Goal: Transaction & Acquisition: Purchase product/service

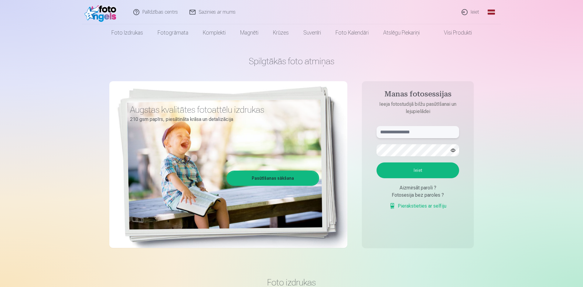
click at [425, 128] on input "text" at bounding box center [417, 132] width 83 height 12
type input "**********"
click at [376, 163] on button "Ieiet" at bounding box center [417, 171] width 83 height 16
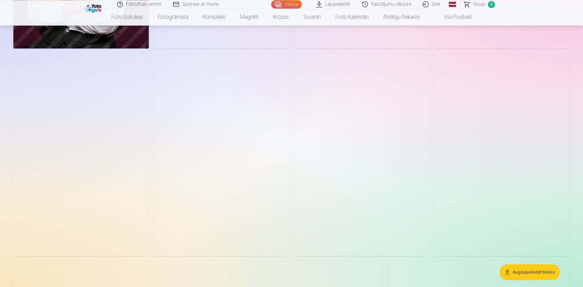
scroll to position [2414, 0]
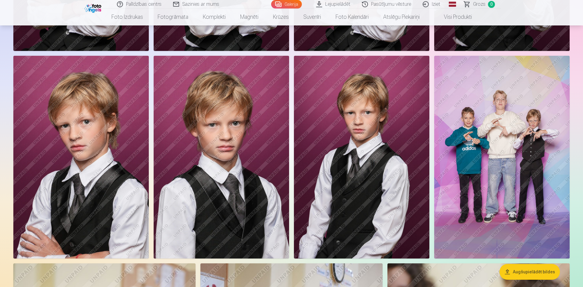
click at [533, 160] on img at bounding box center [501, 157] width 135 height 203
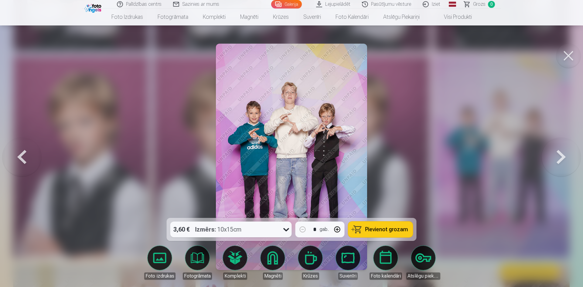
click at [567, 53] on button at bounding box center [568, 56] width 24 height 24
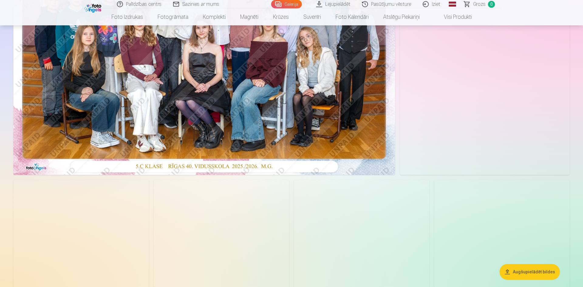
scroll to position [93, 0]
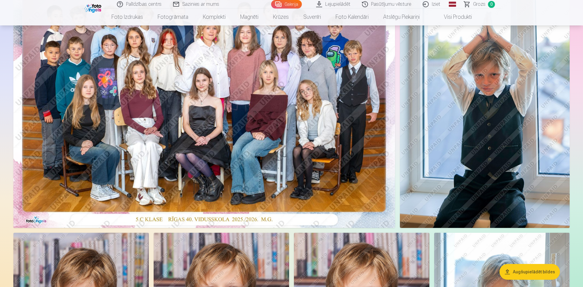
click at [476, 164] on img at bounding box center [485, 101] width 170 height 254
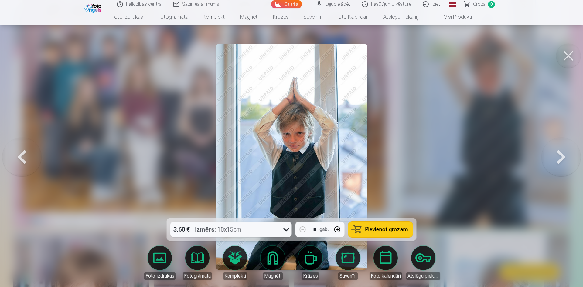
click at [287, 231] on icon at bounding box center [286, 230] width 10 height 10
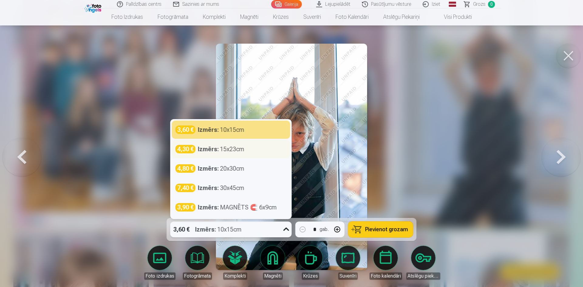
click at [236, 152] on div "Izmērs : 15x23cm" at bounding box center [221, 149] width 46 height 8
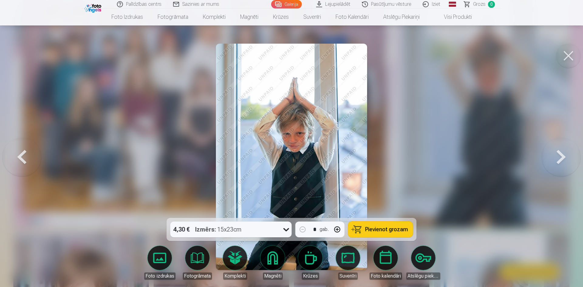
click at [563, 166] on button at bounding box center [560, 157] width 39 height 110
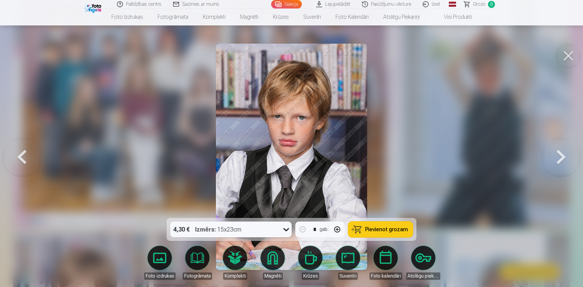
click at [563, 166] on button at bounding box center [560, 157] width 39 height 110
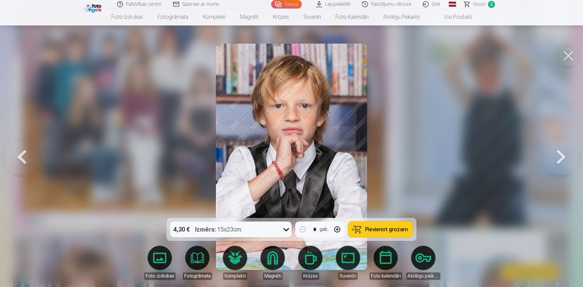
click at [563, 166] on button at bounding box center [560, 157] width 39 height 110
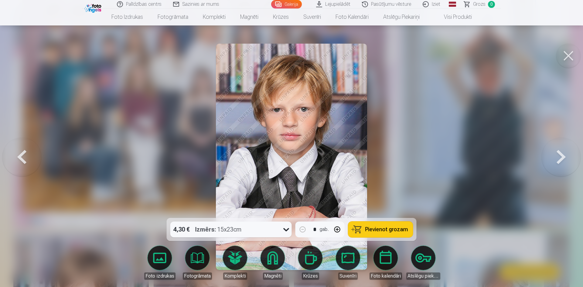
click at [563, 166] on button at bounding box center [560, 157] width 39 height 110
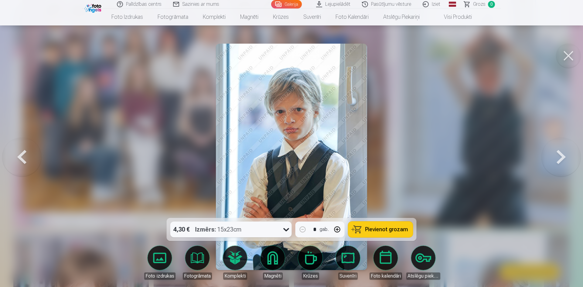
click at [563, 166] on button at bounding box center [560, 157] width 39 height 110
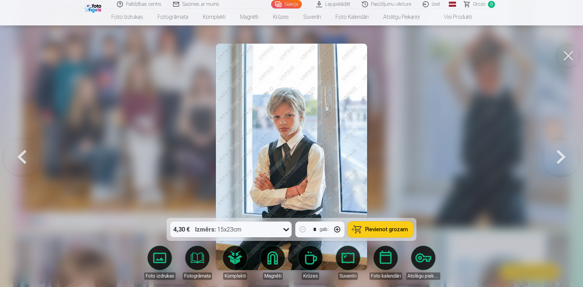
click at [22, 166] on button at bounding box center [21, 157] width 39 height 110
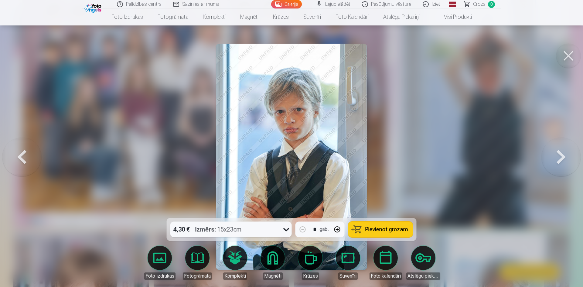
click at [22, 166] on button at bounding box center [21, 157] width 39 height 110
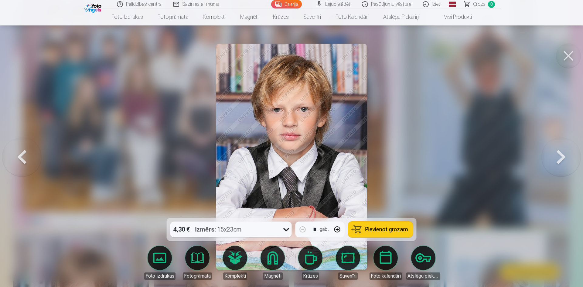
click at [22, 166] on button at bounding box center [21, 157] width 39 height 110
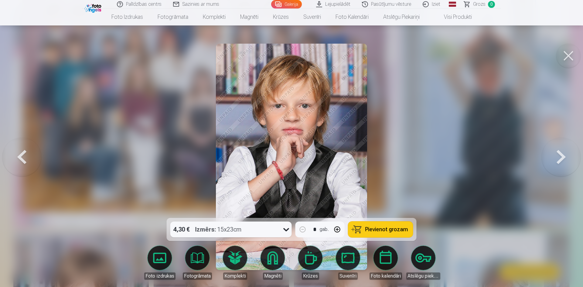
click at [22, 166] on button at bounding box center [21, 157] width 39 height 110
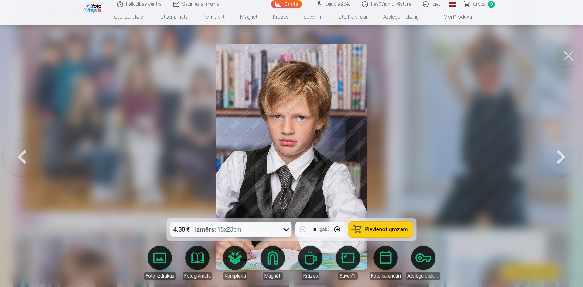
click at [22, 166] on button at bounding box center [21, 157] width 39 height 110
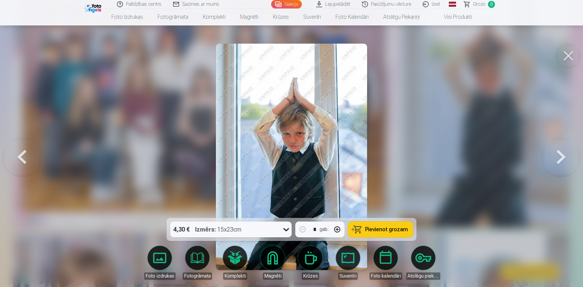
click at [22, 166] on button at bounding box center [21, 157] width 39 height 110
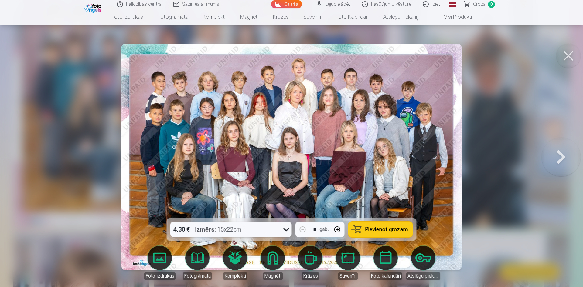
click at [562, 157] on button at bounding box center [560, 157] width 39 height 110
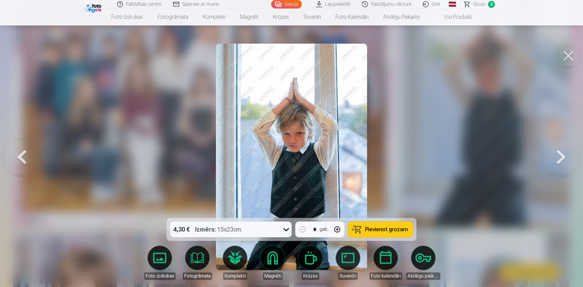
click at [551, 154] on button at bounding box center [560, 157] width 39 height 110
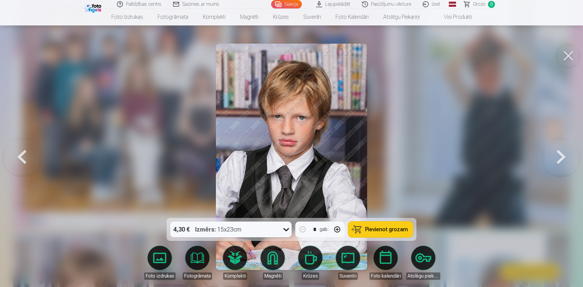
click at [568, 153] on button at bounding box center [560, 157] width 39 height 110
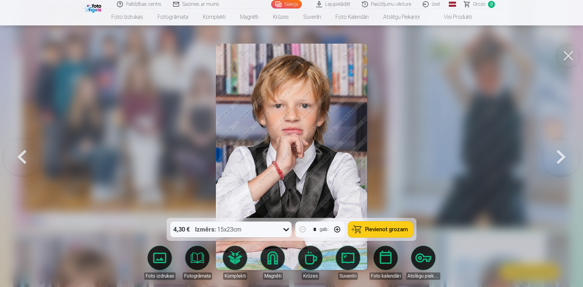
click at [572, 161] on button at bounding box center [560, 157] width 39 height 110
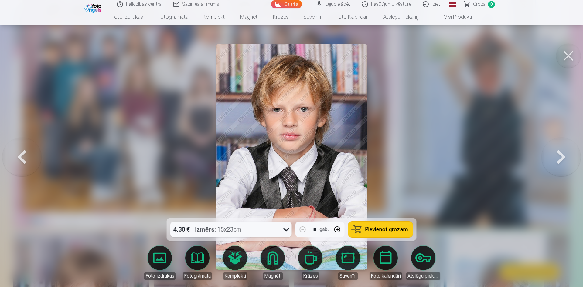
click at [572, 161] on button at bounding box center [560, 157] width 39 height 110
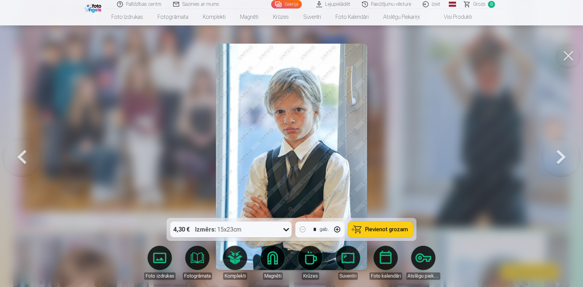
click at [564, 149] on button at bounding box center [560, 157] width 39 height 110
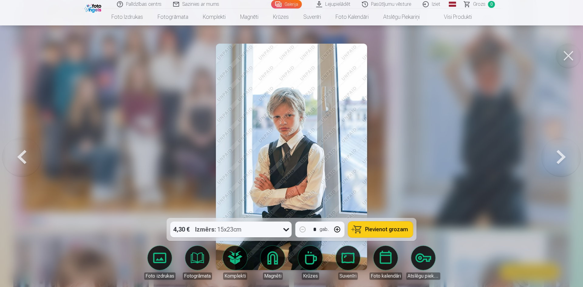
click at [564, 149] on button at bounding box center [560, 157] width 39 height 110
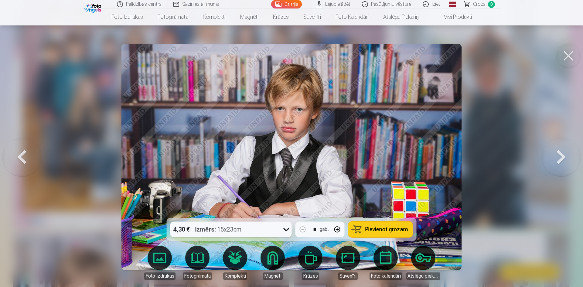
click at [564, 149] on button at bounding box center [560, 157] width 39 height 110
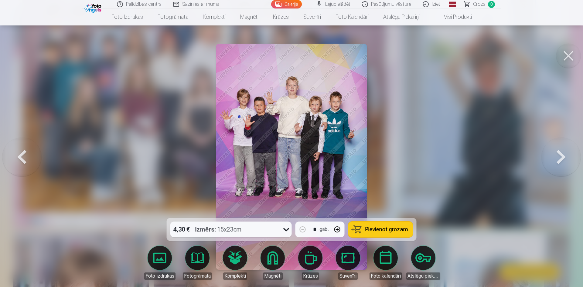
click at [560, 155] on button at bounding box center [560, 157] width 39 height 110
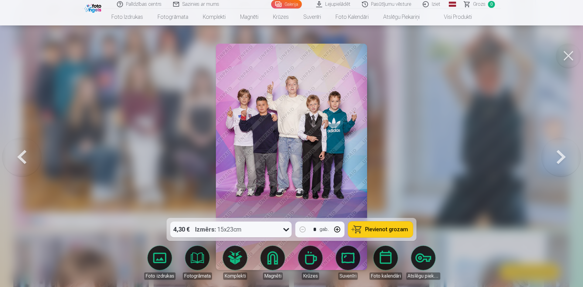
click at [555, 166] on button at bounding box center [560, 157] width 39 height 110
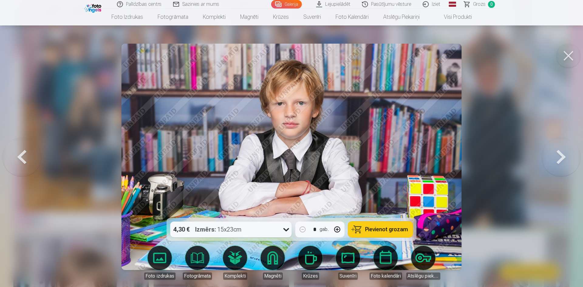
click at [555, 166] on button at bounding box center [560, 157] width 39 height 110
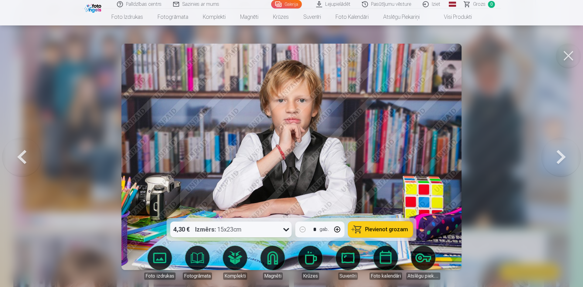
click at [555, 166] on button at bounding box center [560, 157] width 39 height 110
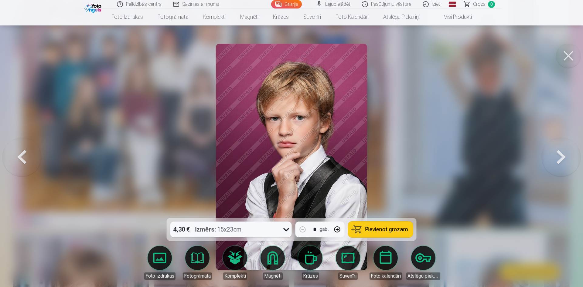
click at [555, 166] on button at bounding box center [560, 157] width 39 height 110
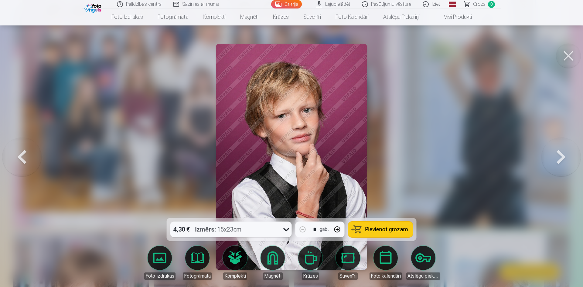
click at [574, 163] on button at bounding box center [560, 157] width 39 height 110
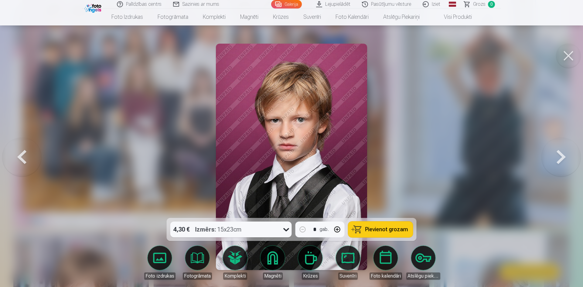
click at [552, 164] on button at bounding box center [560, 157] width 39 height 110
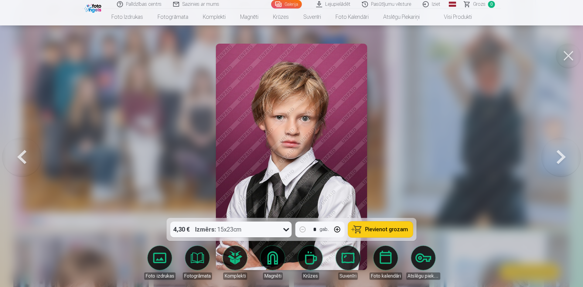
click at [550, 164] on button at bounding box center [560, 157] width 39 height 110
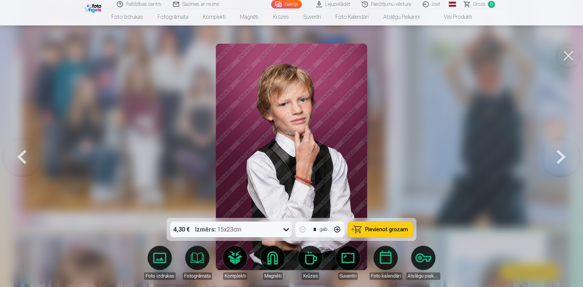
click at [550, 164] on button at bounding box center [560, 157] width 39 height 110
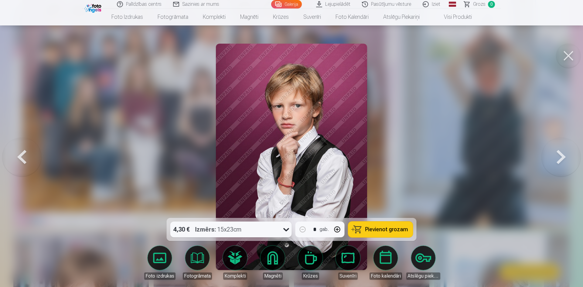
click at [550, 164] on button at bounding box center [560, 157] width 39 height 110
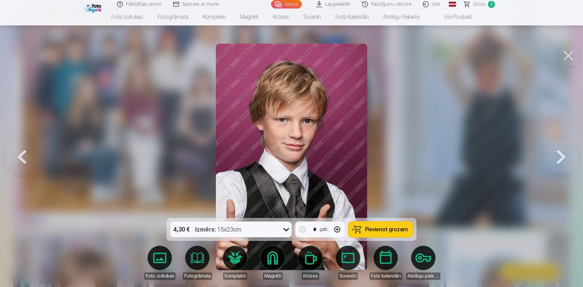
click at [550, 164] on button at bounding box center [560, 157] width 39 height 110
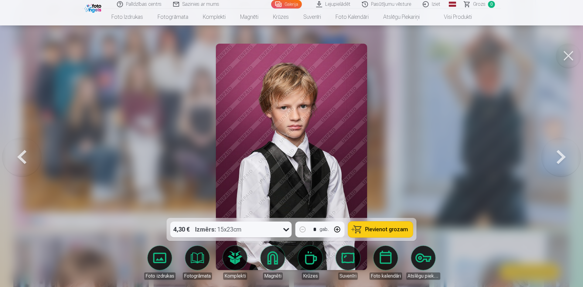
click at [550, 164] on button at bounding box center [560, 157] width 39 height 110
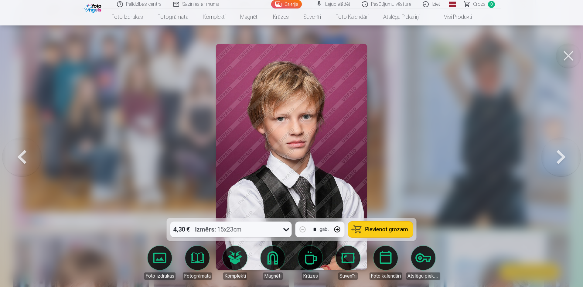
click at [550, 164] on button at bounding box center [560, 157] width 39 height 110
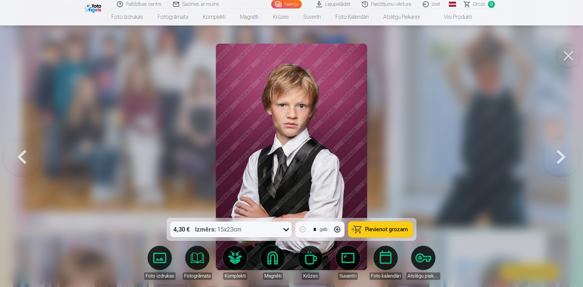
click at [546, 153] on button at bounding box center [560, 157] width 39 height 110
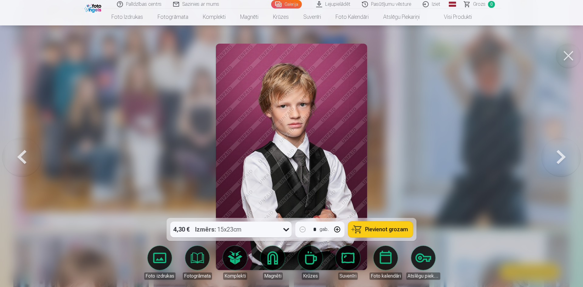
click at [570, 158] on button at bounding box center [560, 157] width 39 height 110
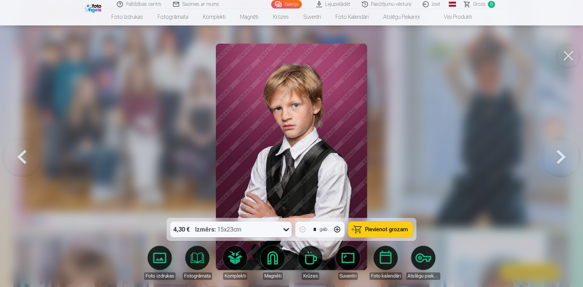
click at [570, 158] on button at bounding box center [560, 157] width 39 height 110
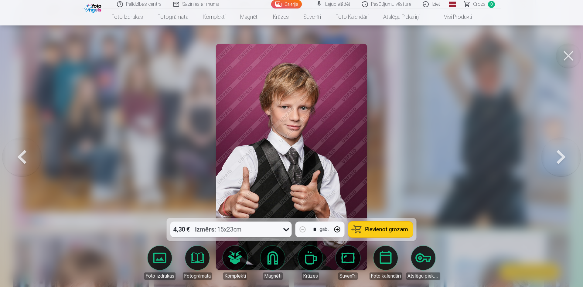
click at [570, 158] on button at bounding box center [560, 157] width 39 height 110
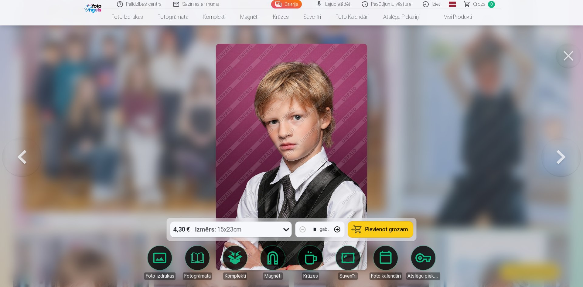
click at [570, 158] on button at bounding box center [560, 157] width 39 height 110
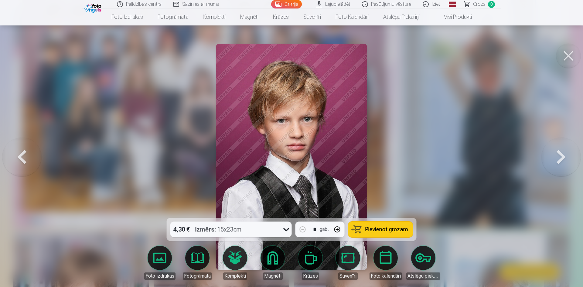
click at [570, 158] on button at bounding box center [560, 157] width 39 height 110
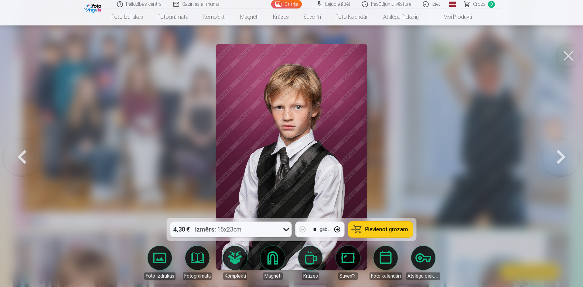
click at [570, 158] on button at bounding box center [560, 157] width 39 height 110
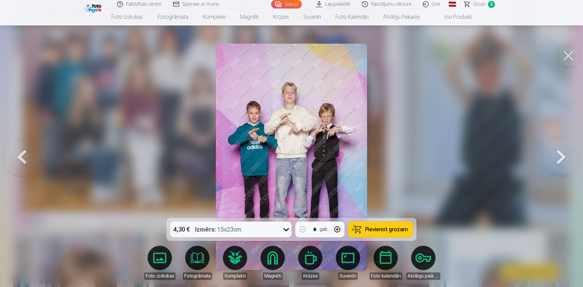
click at [570, 158] on button at bounding box center [560, 157] width 39 height 110
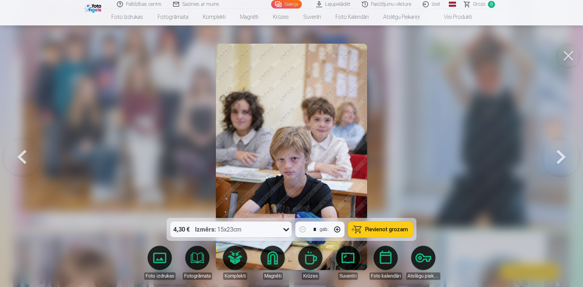
click at [570, 158] on button at bounding box center [560, 157] width 39 height 110
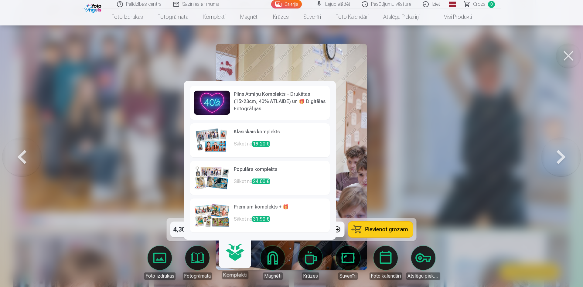
click at [362, 156] on img at bounding box center [291, 157] width 151 height 227
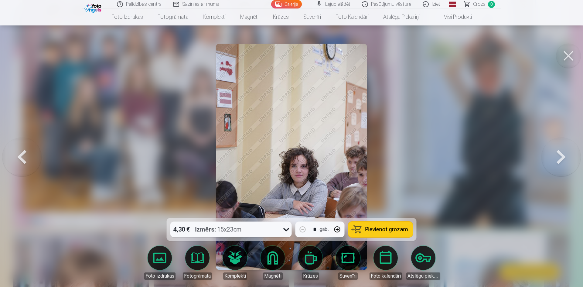
click at [558, 153] on button at bounding box center [560, 157] width 39 height 110
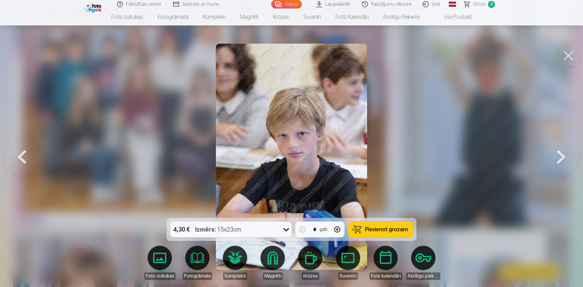
click at [558, 153] on button at bounding box center [560, 157] width 39 height 110
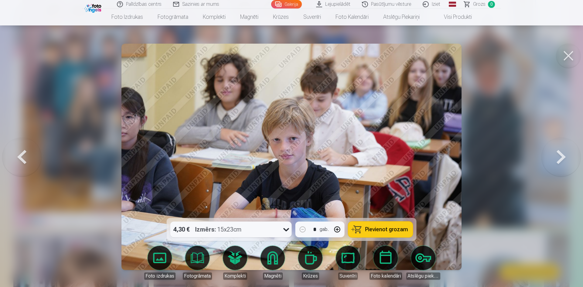
click at [558, 153] on button at bounding box center [560, 157] width 39 height 110
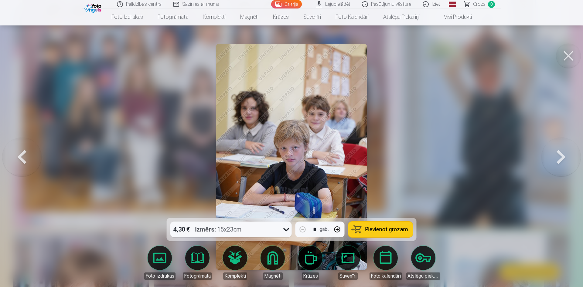
click at [558, 153] on button at bounding box center [560, 157] width 39 height 110
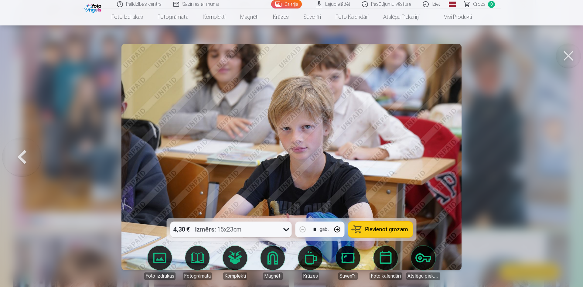
click at [558, 153] on div at bounding box center [291, 143] width 583 height 287
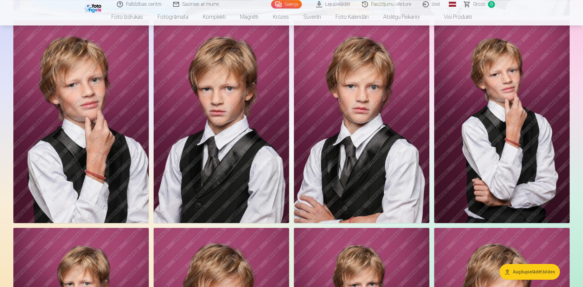
scroll to position [1795, 0]
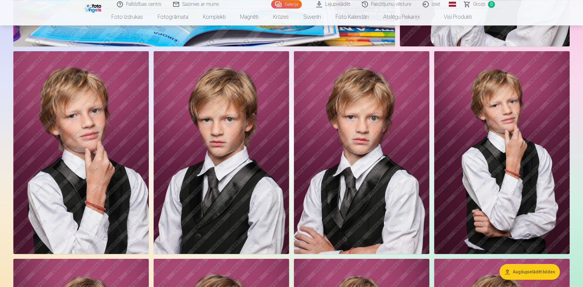
click at [343, 146] on img at bounding box center [361, 152] width 135 height 203
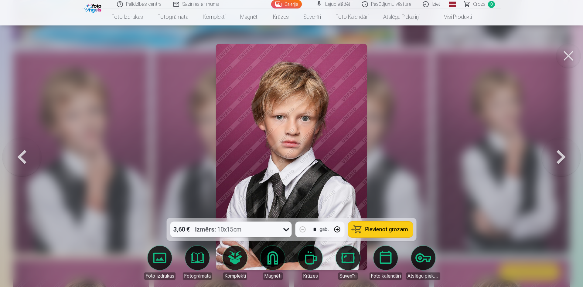
click at [8, 150] on button at bounding box center [21, 157] width 39 height 110
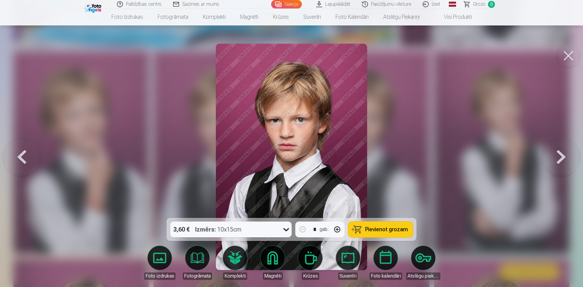
click at [25, 149] on button at bounding box center [21, 157] width 39 height 110
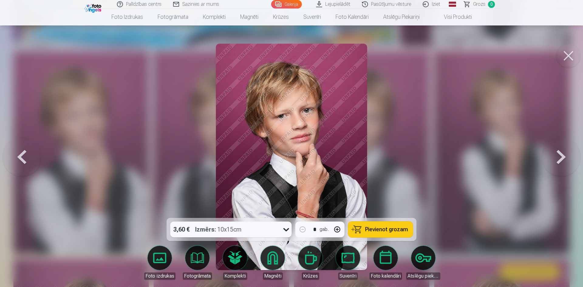
click at [25, 149] on button at bounding box center [21, 157] width 39 height 110
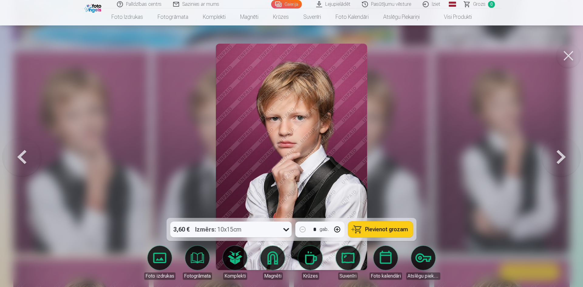
click at [25, 149] on button at bounding box center [21, 157] width 39 height 110
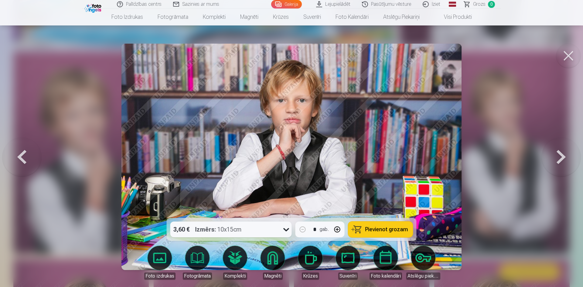
click at [25, 149] on button at bounding box center [21, 157] width 39 height 110
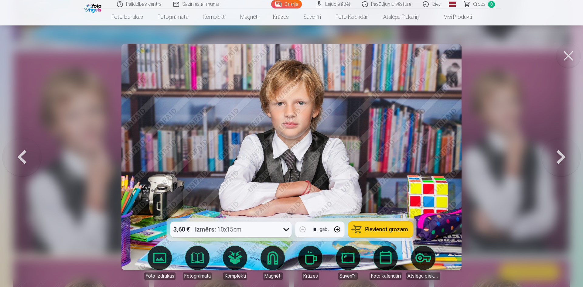
click at [25, 149] on button at bounding box center [21, 157] width 39 height 110
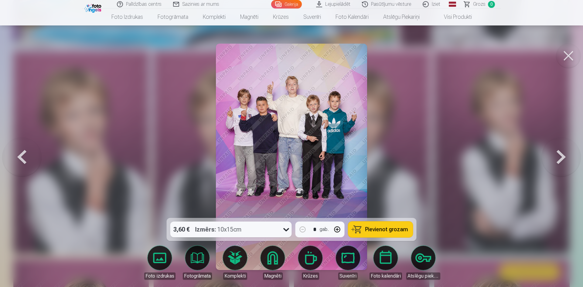
click at [25, 149] on button at bounding box center [21, 157] width 39 height 110
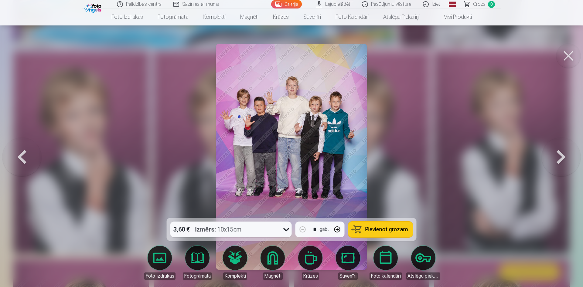
click at [25, 149] on button at bounding box center [21, 157] width 39 height 110
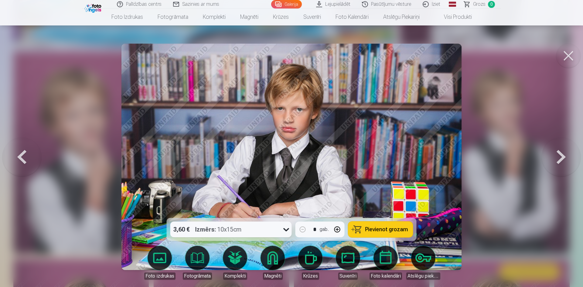
click at [25, 149] on button at bounding box center [21, 157] width 39 height 110
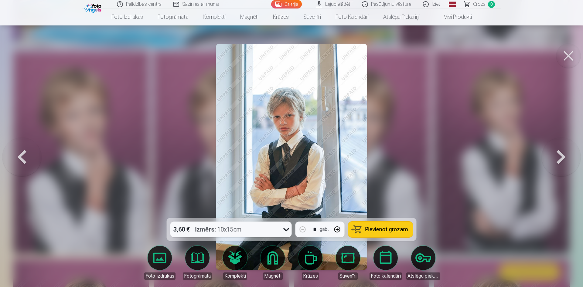
click at [25, 149] on button at bounding box center [21, 157] width 39 height 110
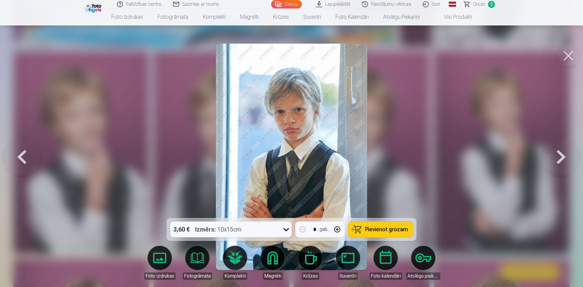
click at [25, 149] on button at bounding box center [21, 157] width 39 height 110
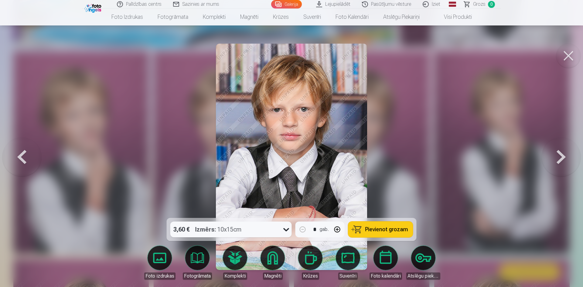
click at [25, 149] on button at bounding box center [21, 157] width 39 height 110
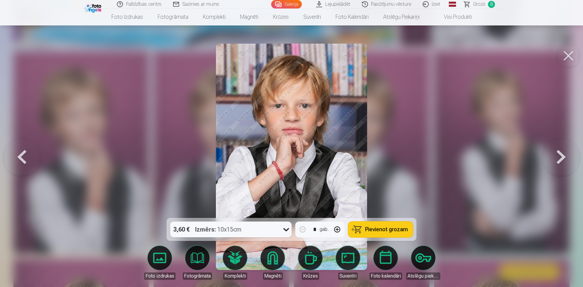
click at [25, 149] on button at bounding box center [21, 157] width 39 height 110
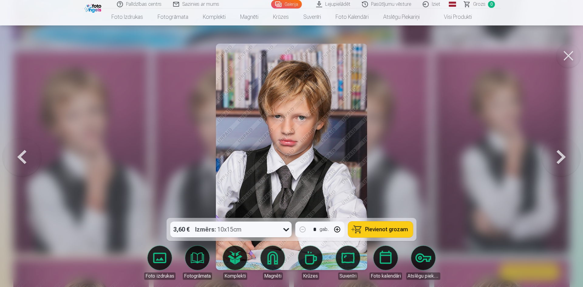
click at [25, 149] on button at bounding box center [21, 157] width 39 height 110
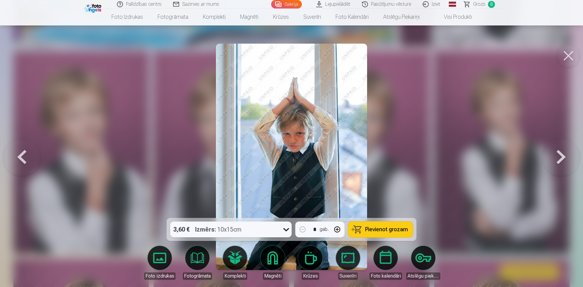
click at [25, 149] on button at bounding box center [21, 157] width 39 height 110
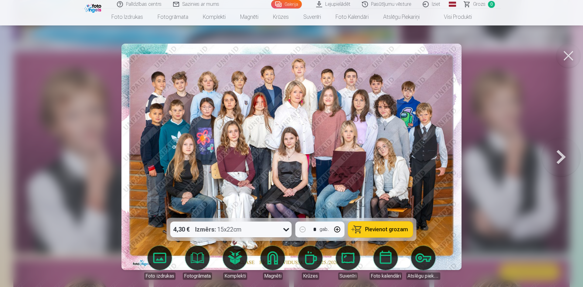
click at [565, 148] on button at bounding box center [560, 157] width 39 height 110
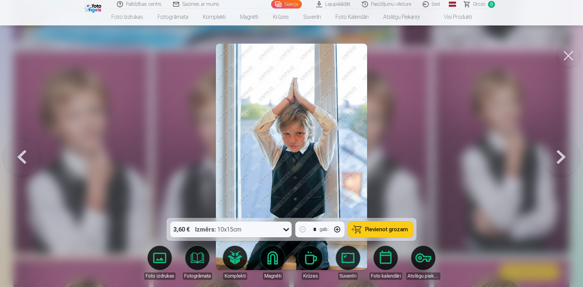
click at [565, 149] on button at bounding box center [560, 157] width 39 height 110
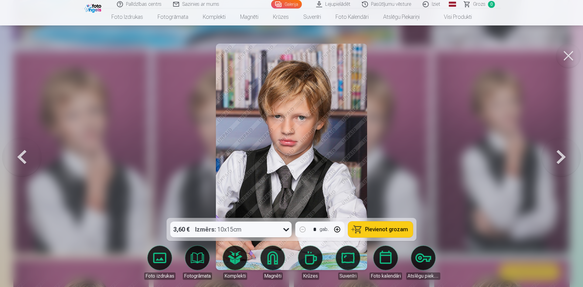
click at [565, 149] on button at bounding box center [560, 157] width 39 height 110
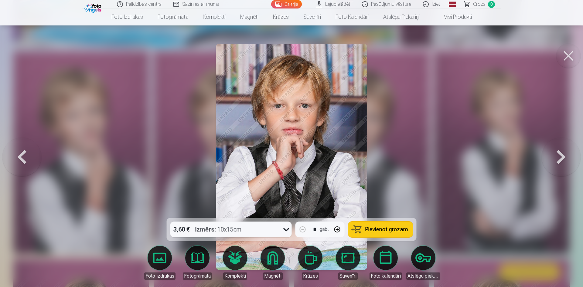
click at [565, 149] on button at bounding box center [560, 157] width 39 height 110
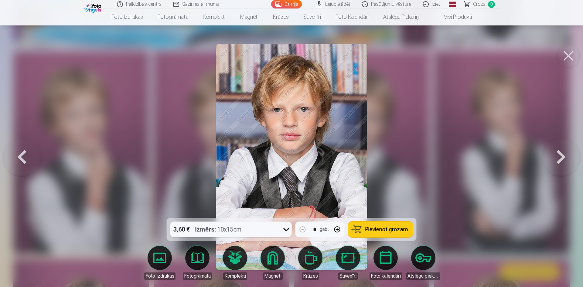
click at [565, 149] on button at bounding box center [560, 157] width 39 height 110
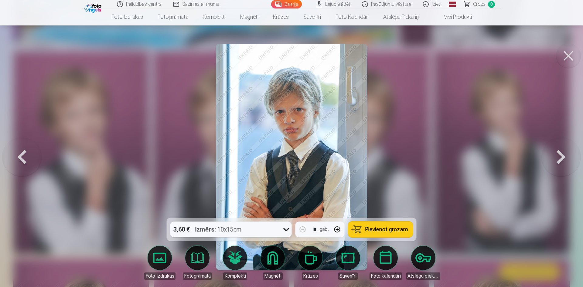
click at [565, 149] on button at bounding box center [560, 157] width 39 height 110
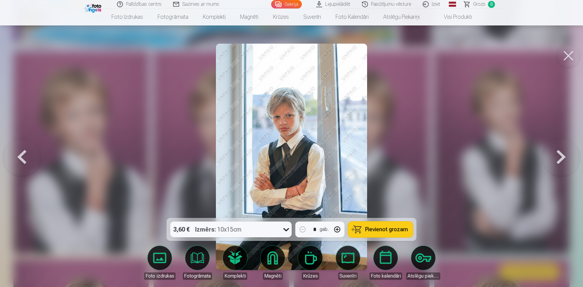
click at [565, 149] on button at bounding box center [560, 157] width 39 height 110
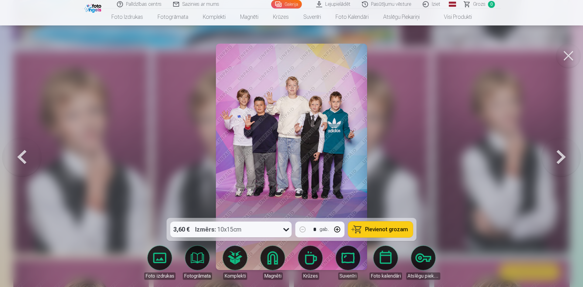
click at [565, 149] on button at bounding box center [560, 157] width 39 height 110
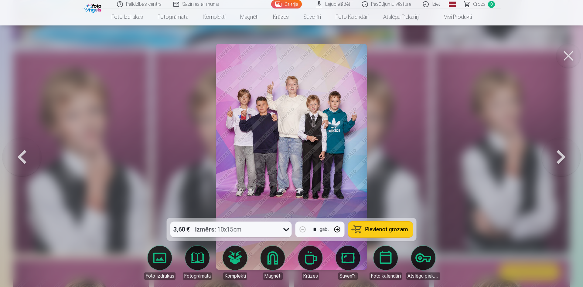
click at [565, 149] on button at bounding box center [560, 157] width 39 height 110
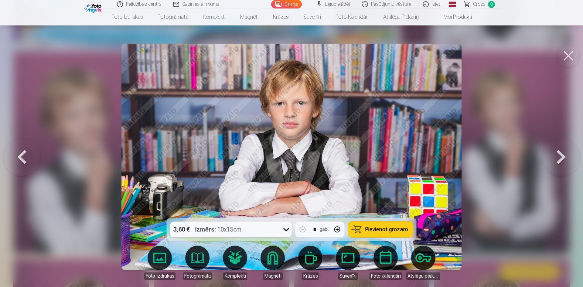
click at [565, 149] on button at bounding box center [560, 157] width 39 height 110
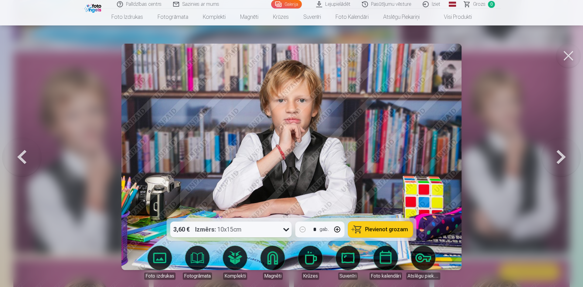
click at [565, 149] on button at bounding box center [560, 157] width 39 height 110
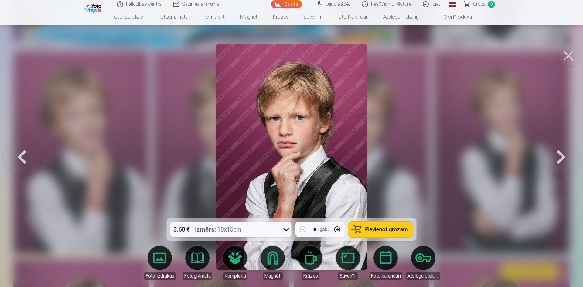
click at [565, 149] on button at bounding box center [560, 157] width 39 height 110
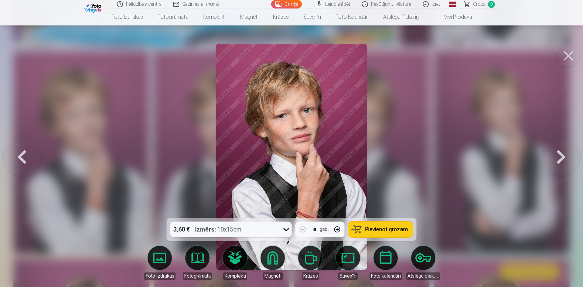
click at [565, 149] on button at bounding box center [560, 157] width 39 height 110
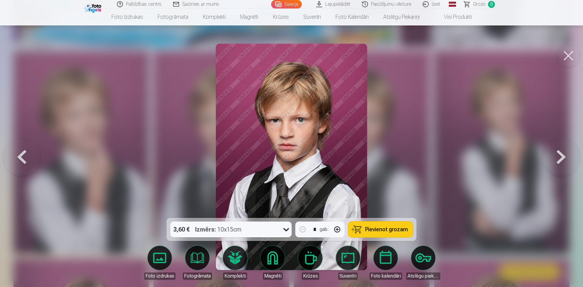
click at [565, 149] on button at bounding box center [560, 157] width 39 height 110
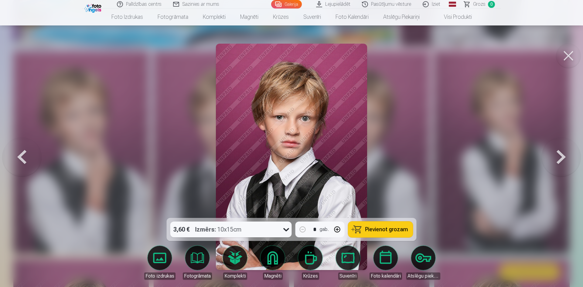
click at [565, 149] on button at bounding box center [560, 157] width 39 height 110
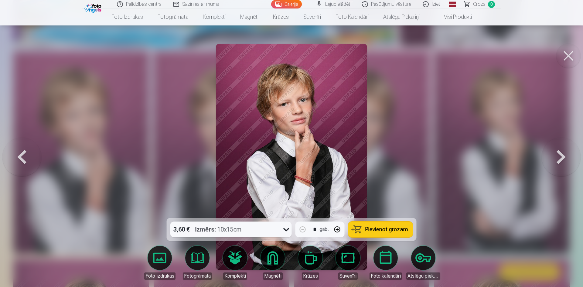
click at [565, 149] on button at bounding box center [560, 157] width 39 height 110
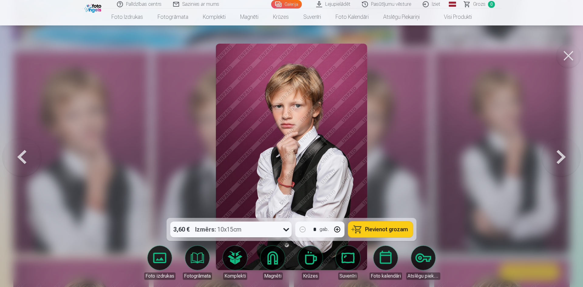
click at [565, 149] on button at bounding box center [560, 157] width 39 height 110
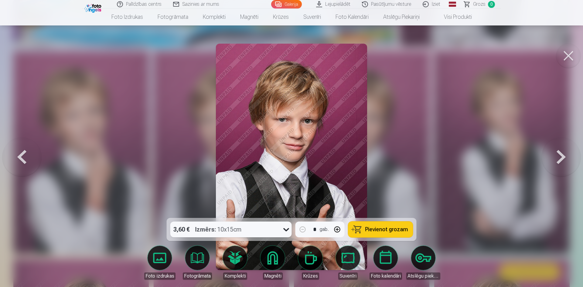
click at [565, 149] on button at bounding box center [560, 157] width 39 height 110
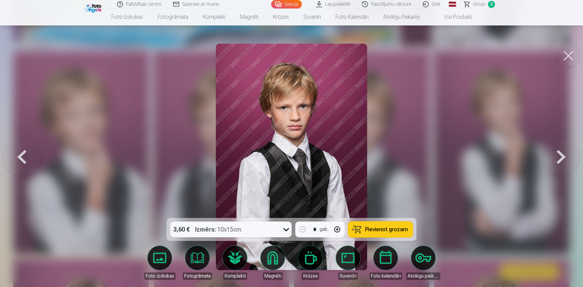
click at [565, 149] on button at bounding box center [560, 157] width 39 height 110
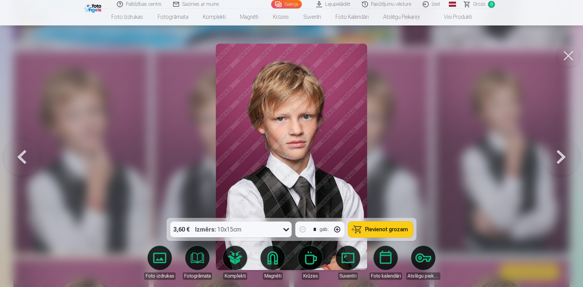
click at [565, 149] on button at bounding box center [560, 157] width 39 height 110
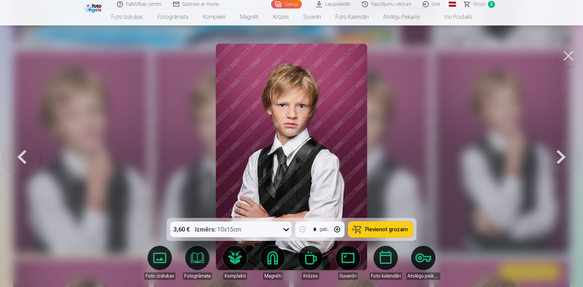
click at [565, 149] on button at bounding box center [560, 157] width 39 height 110
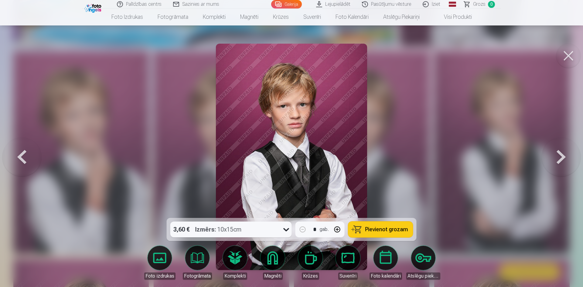
click at [565, 149] on button at bounding box center [560, 157] width 39 height 110
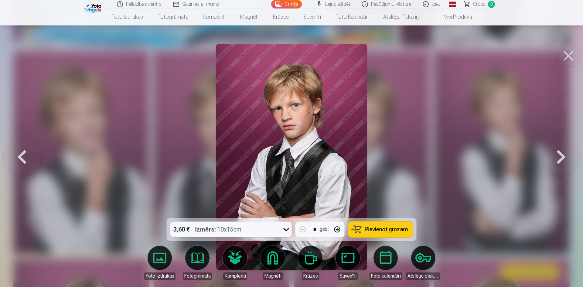
click at [565, 149] on button at bounding box center [560, 157] width 39 height 110
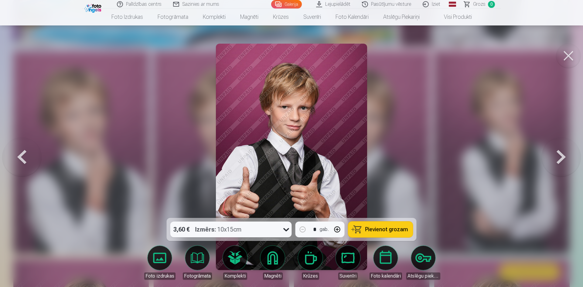
click at [565, 149] on button at bounding box center [560, 157] width 39 height 110
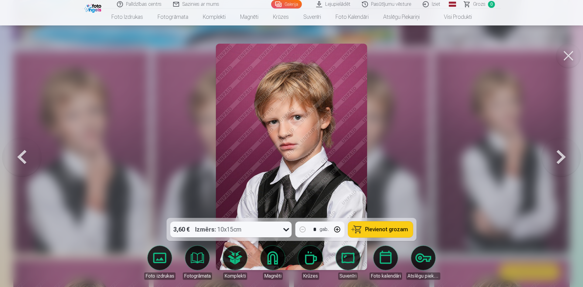
click at [565, 149] on button at bounding box center [560, 157] width 39 height 110
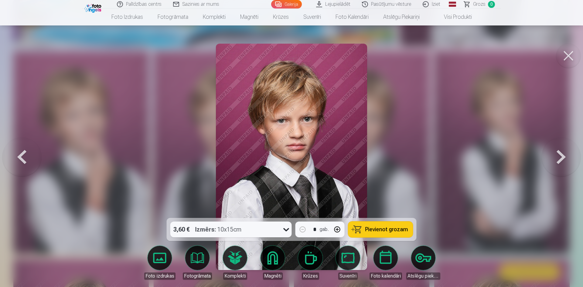
click at [565, 149] on button at bounding box center [560, 157] width 39 height 110
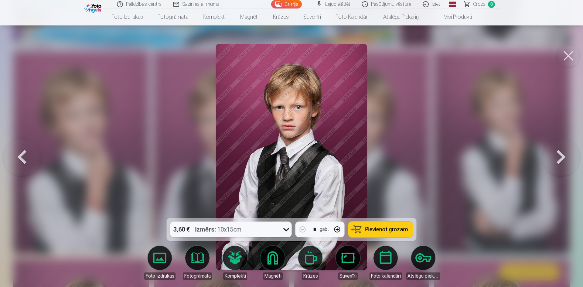
click at [565, 149] on button at bounding box center [560, 157] width 39 height 110
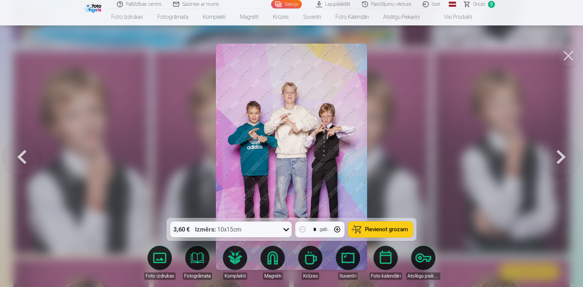
click at [565, 149] on button at bounding box center [560, 157] width 39 height 110
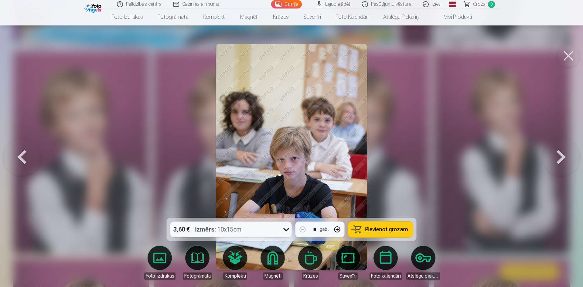
click at [565, 149] on button at bounding box center [560, 157] width 39 height 110
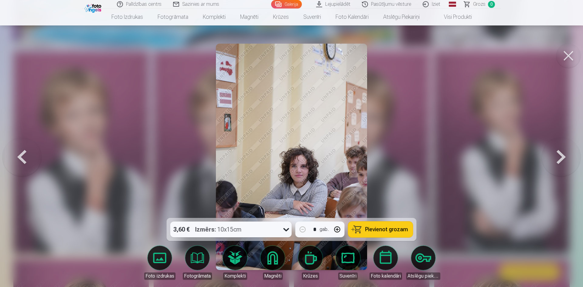
click at [565, 149] on button at bounding box center [560, 157] width 39 height 110
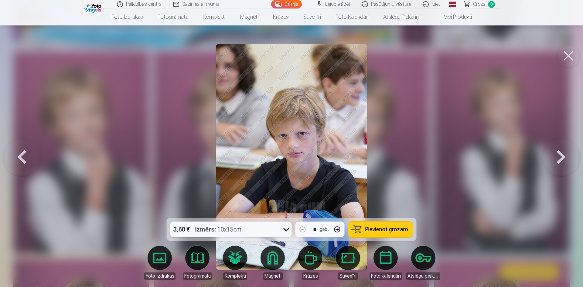
click at [565, 149] on button at bounding box center [560, 157] width 39 height 110
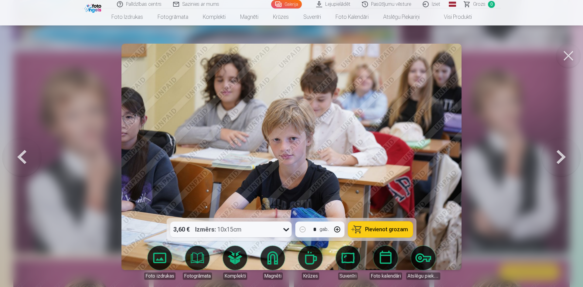
click at [565, 149] on button at bounding box center [560, 157] width 39 height 110
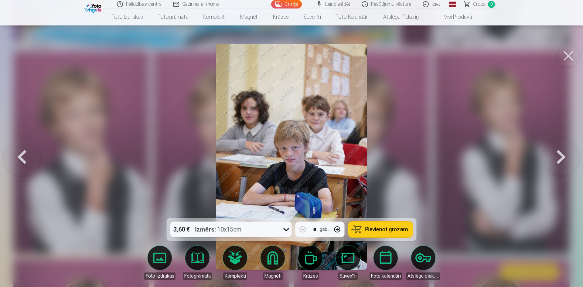
click at [565, 149] on button at bounding box center [560, 157] width 39 height 110
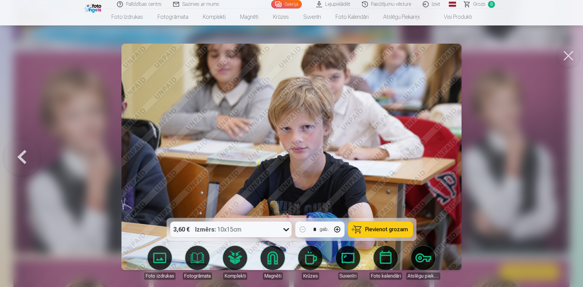
click at [565, 149] on div at bounding box center [291, 143] width 583 height 287
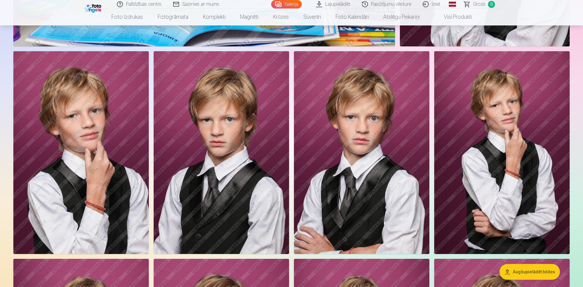
click at [565, 149] on img at bounding box center [501, 152] width 135 height 203
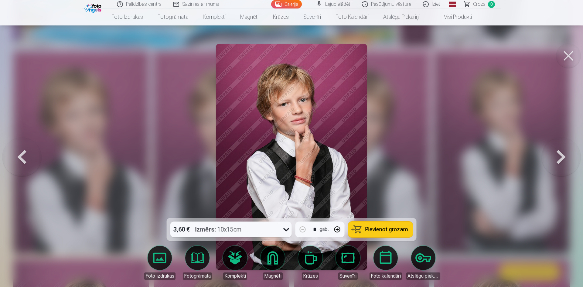
click at [25, 159] on button at bounding box center [21, 157] width 39 height 110
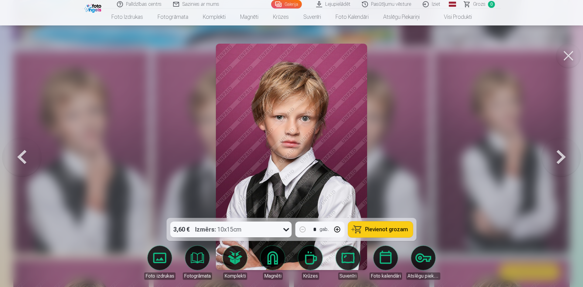
click at [25, 159] on button at bounding box center [21, 157] width 39 height 110
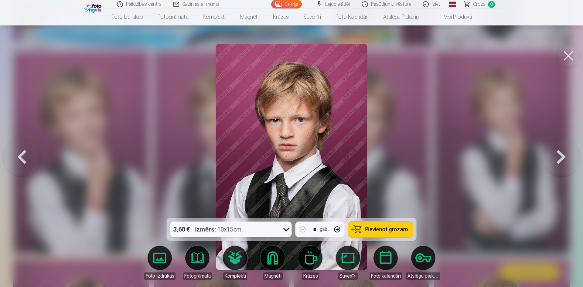
click at [25, 159] on button at bounding box center [21, 157] width 39 height 110
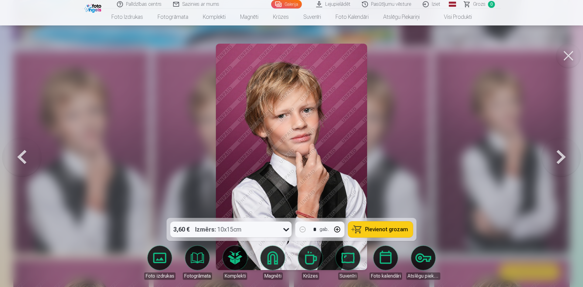
click at [25, 159] on button at bounding box center [21, 157] width 39 height 110
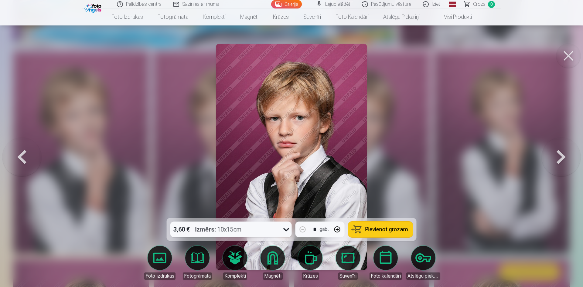
click at [25, 159] on button at bounding box center [21, 157] width 39 height 110
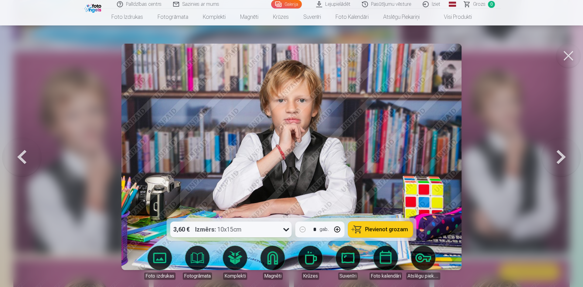
click at [25, 159] on button at bounding box center [21, 157] width 39 height 110
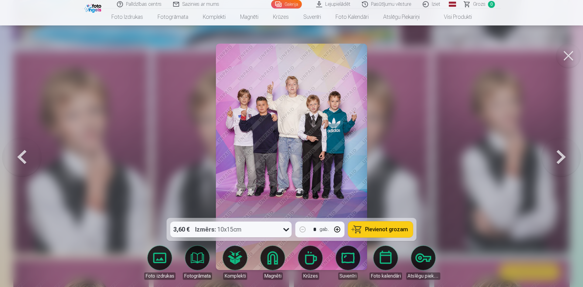
click at [25, 159] on button at bounding box center [21, 157] width 39 height 110
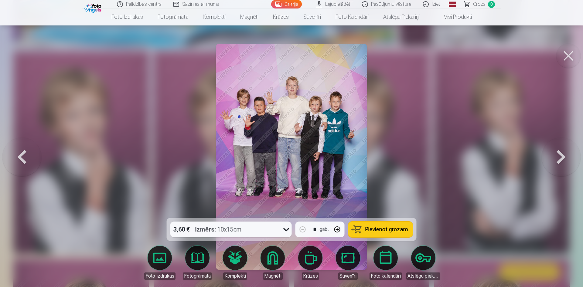
click at [25, 159] on button at bounding box center [21, 157] width 39 height 110
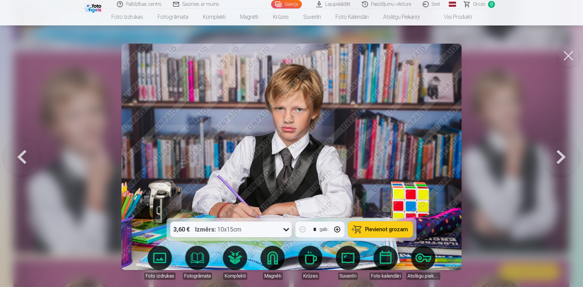
click at [25, 159] on button at bounding box center [21, 157] width 39 height 110
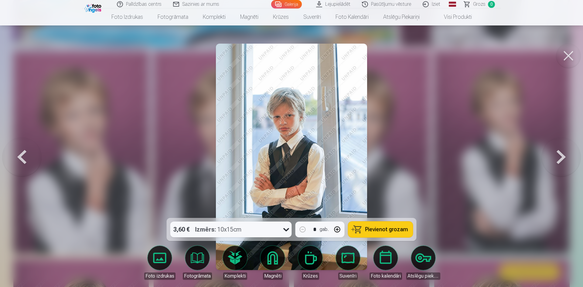
click at [25, 159] on button at bounding box center [21, 157] width 39 height 110
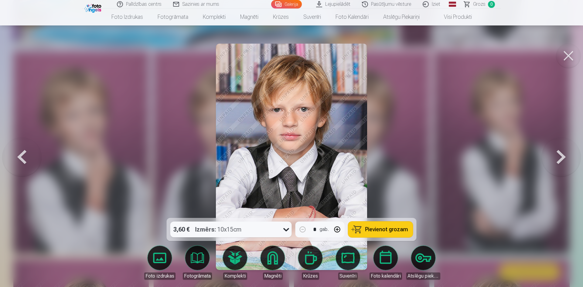
click at [25, 159] on button at bounding box center [21, 157] width 39 height 110
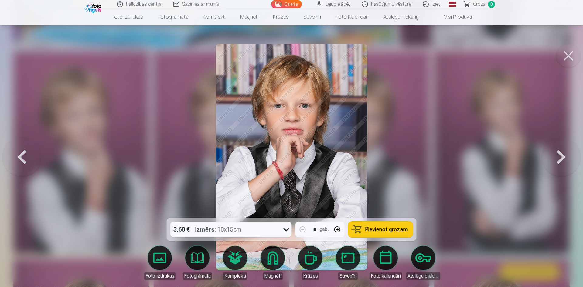
click at [25, 159] on button at bounding box center [21, 157] width 39 height 110
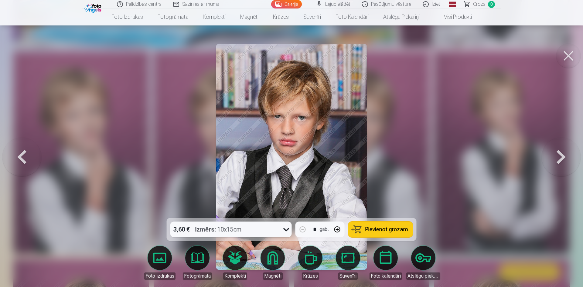
click at [25, 159] on button at bounding box center [21, 157] width 39 height 110
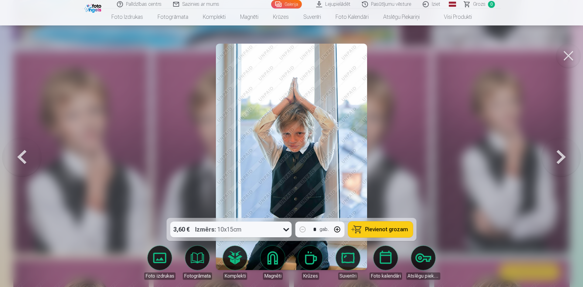
click at [25, 158] on button at bounding box center [21, 157] width 39 height 110
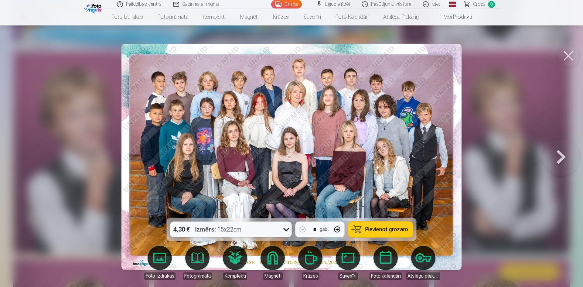
click at [25, 158] on div at bounding box center [291, 143] width 583 height 287
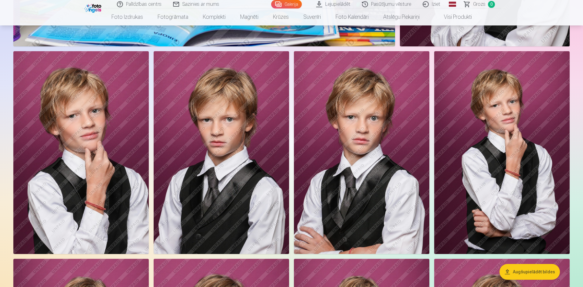
click at [25, 158] on img at bounding box center [80, 152] width 135 height 203
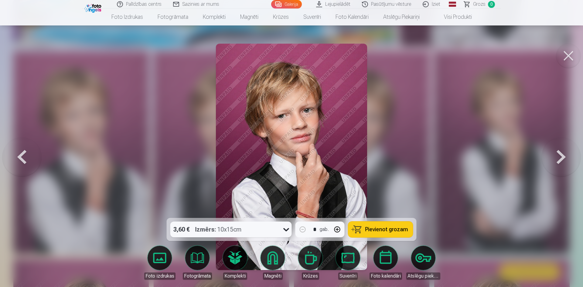
click at [25, 158] on button at bounding box center [21, 157] width 39 height 110
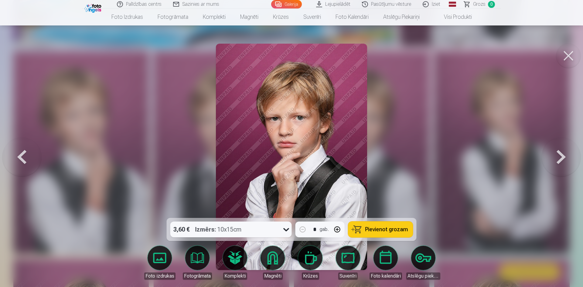
click at [25, 158] on button at bounding box center [21, 157] width 39 height 110
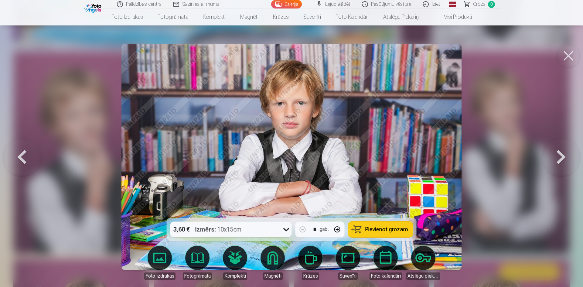
click at [25, 158] on button at bounding box center [21, 157] width 39 height 110
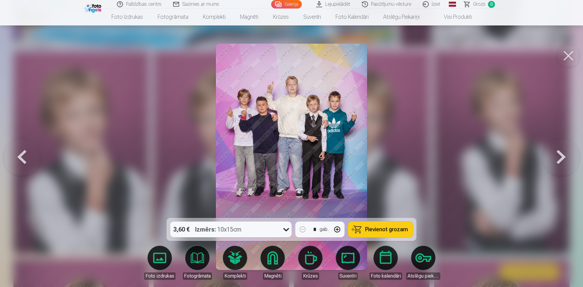
click at [25, 158] on button at bounding box center [21, 157] width 39 height 110
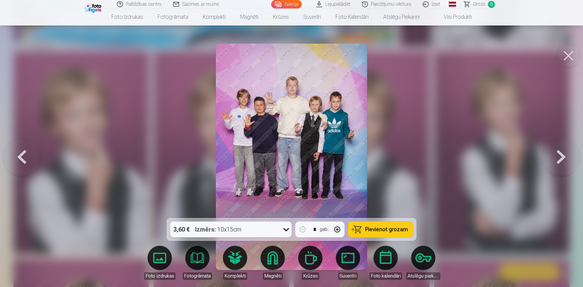
click at [25, 158] on button at bounding box center [21, 157] width 39 height 110
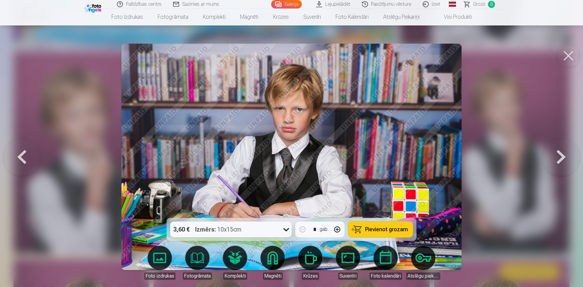
click at [25, 158] on button at bounding box center [21, 157] width 39 height 110
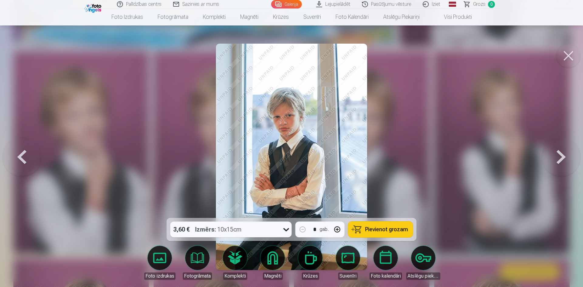
click at [25, 158] on button at bounding box center [21, 157] width 39 height 110
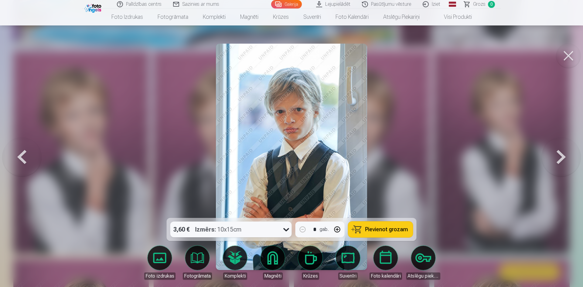
click at [25, 158] on button at bounding box center [21, 157] width 39 height 110
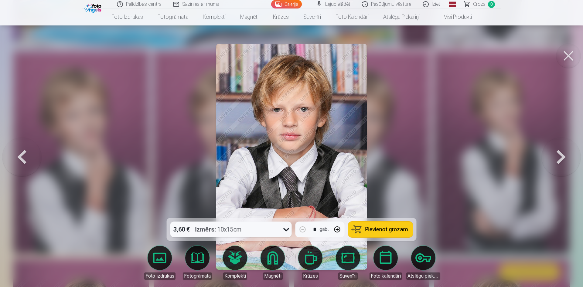
click at [25, 158] on button at bounding box center [21, 157] width 39 height 110
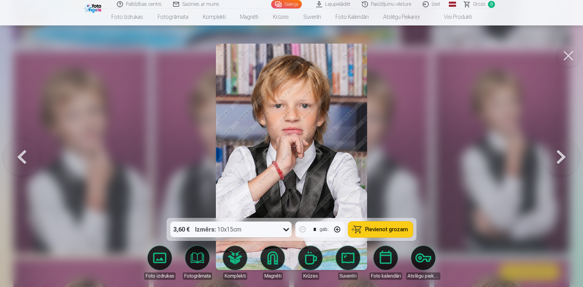
click at [25, 158] on button at bounding box center [21, 157] width 39 height 110
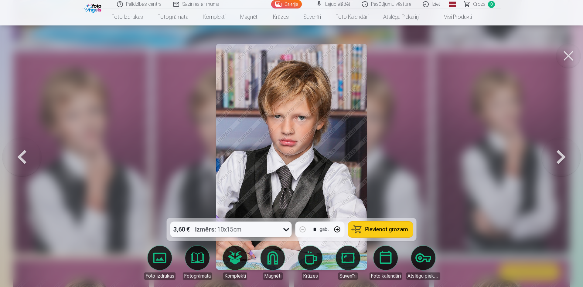
click at [25, 158] on button at bounding box center [21, 157] width 39 height 110
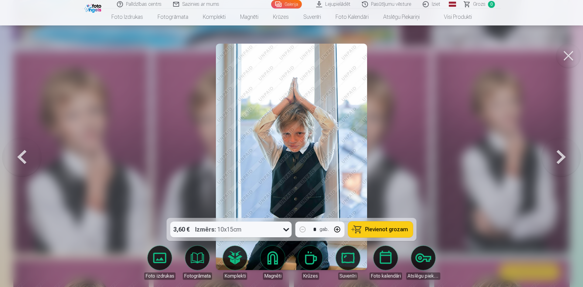
click at [25, 158] on button at bounding box center [21, 157] width 39 height 110
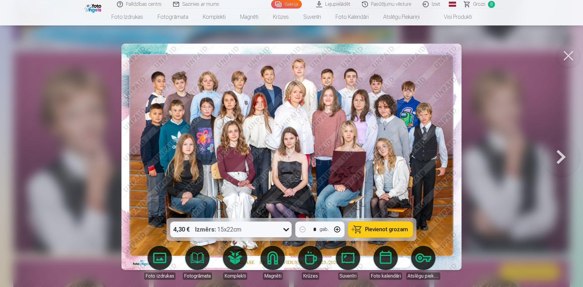
click at [25, 158] on div at bounding box center [291, 143] width 583 height 287
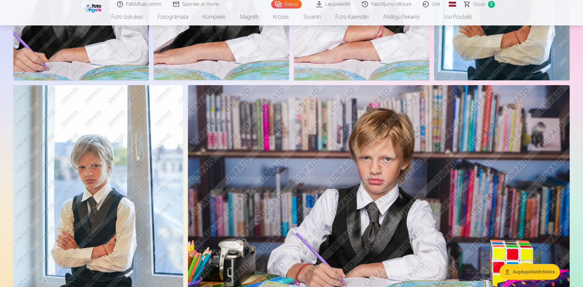
scroll to position [495, 0]
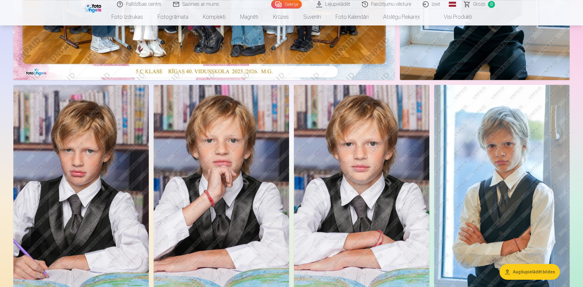
drag, startPoint x: 199, startPoint y: 185, endPoint x: 191, endPoint y: 182, distance: 8.0
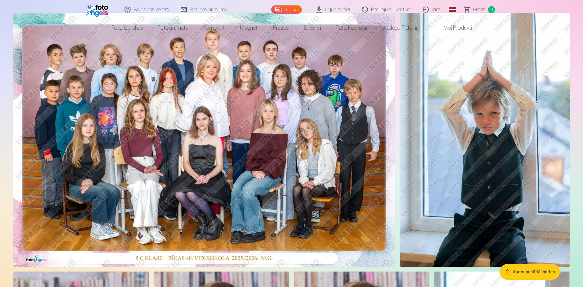
scroll to position [0, 0]
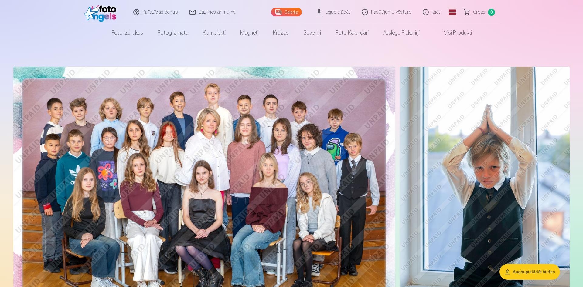
click at [274, 280] on img at bounding box center [203, 194] width 381 height 254
